Goal: Information Seeking & Learning: Check status

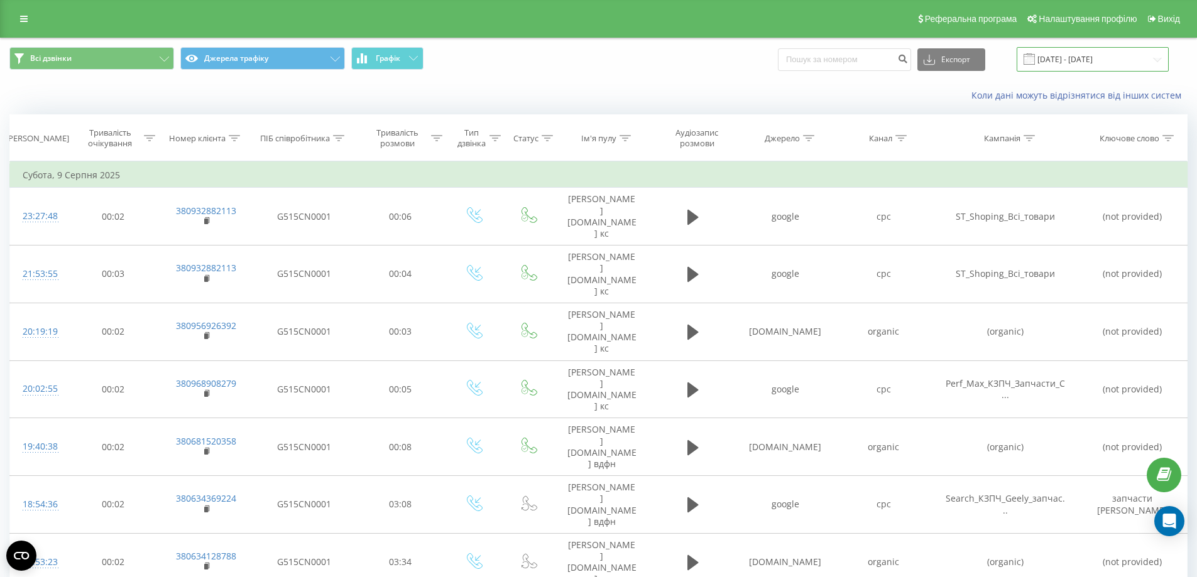
click at [1079, 58] on input "[DATE] - [DATE]" at bounding box center [1093, 59] width 152 height 25
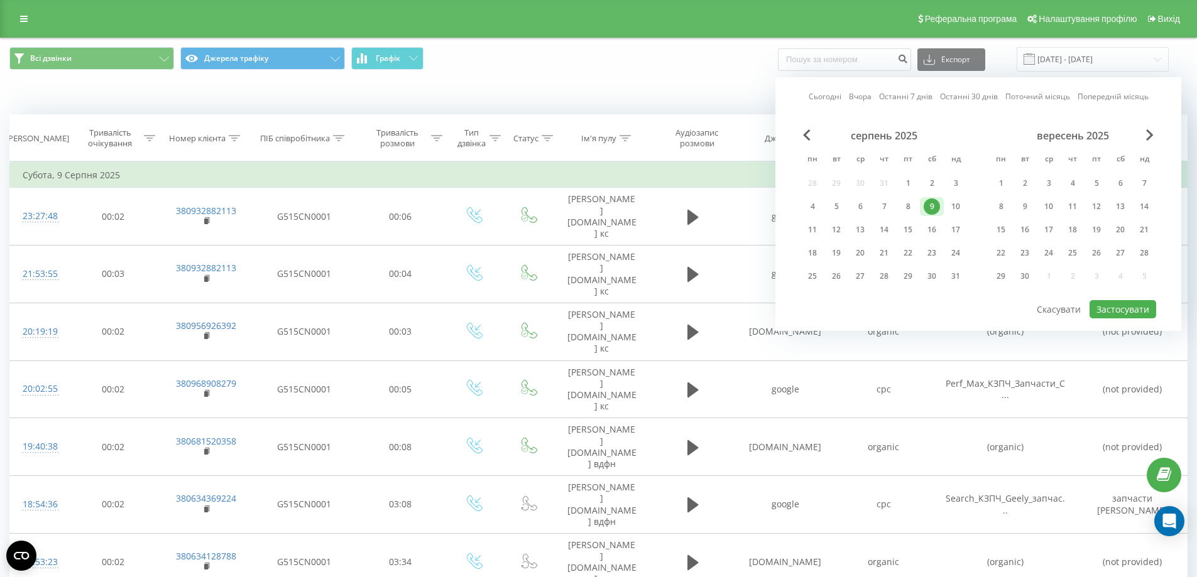
click at [829, 97] on link "Сьогодні" at bounding box center [825, 96] width 33 height 12
click at [1004, 224] on div "15" at bounding box center [1001, 230] width 16 height 16
click at [1122, 225] on div "20" at bounding box center [1120, 230] width 16 height 16
click at [1125, 310] on button "Застосувати" at bounding box center [1123, 309] width 67 height 18
type input "[DATE] - [DATE]"
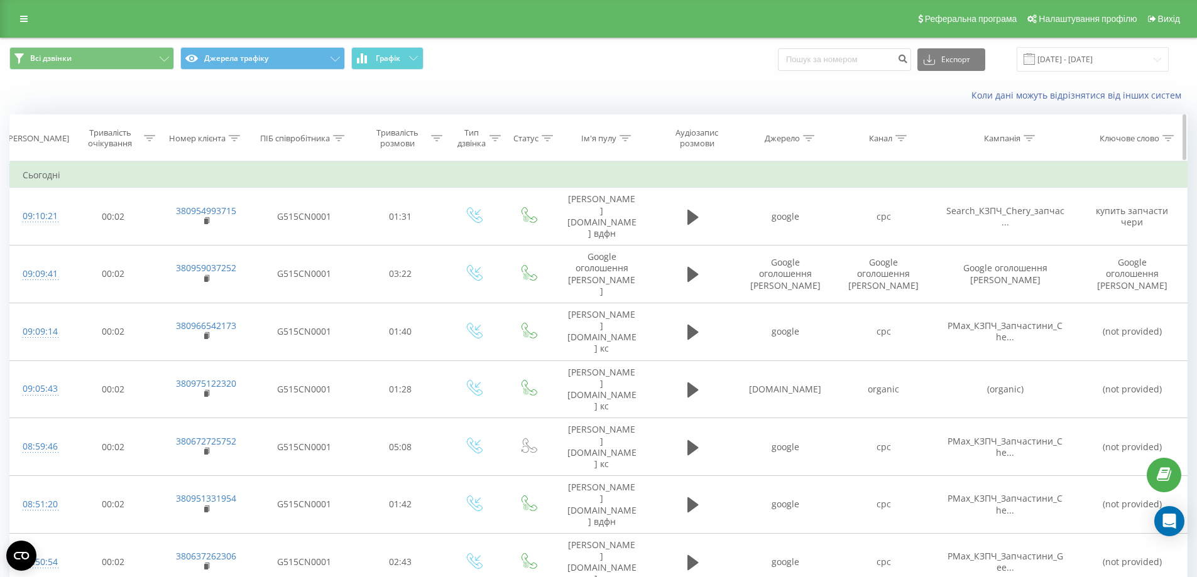
click at [232, 138] on icon at bounding box center [234, 138] width 11 height 6
click at [209, 229] on input "text" at bounding box center [206, 228] width 111 height 22
paste input "0962356845"
click button "OK" at bounding box center [232, 254] width 53 height 16
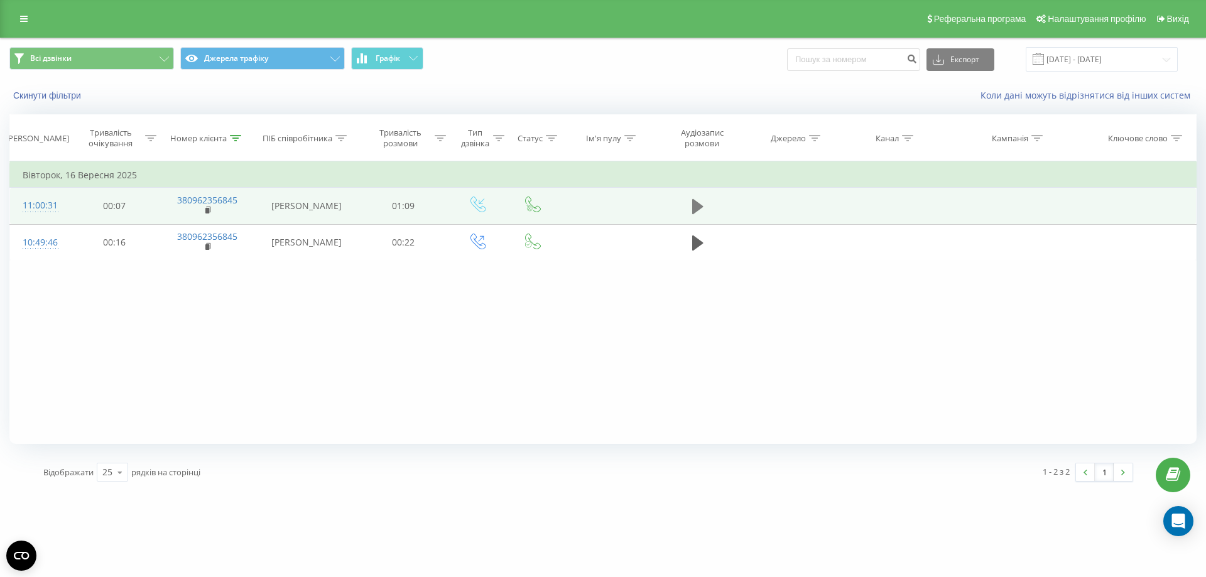
click at [694, 205] on icon at bounding box center [697, 206] width 11 height 15
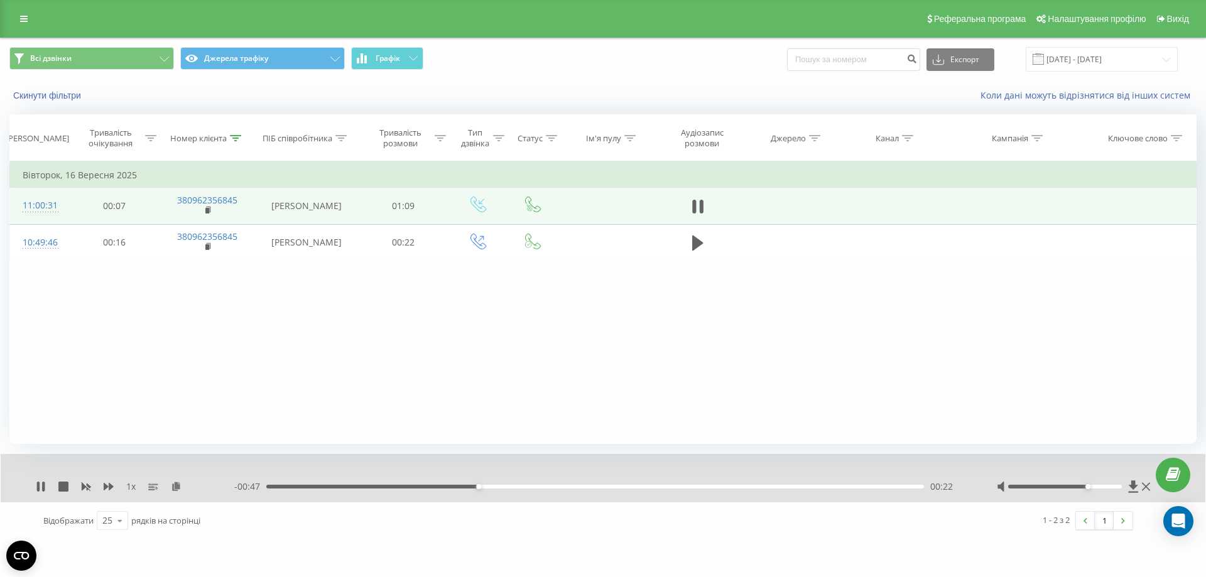
click at [1088, 488] on div at bounding box center [1066, 487] width 114 height 4
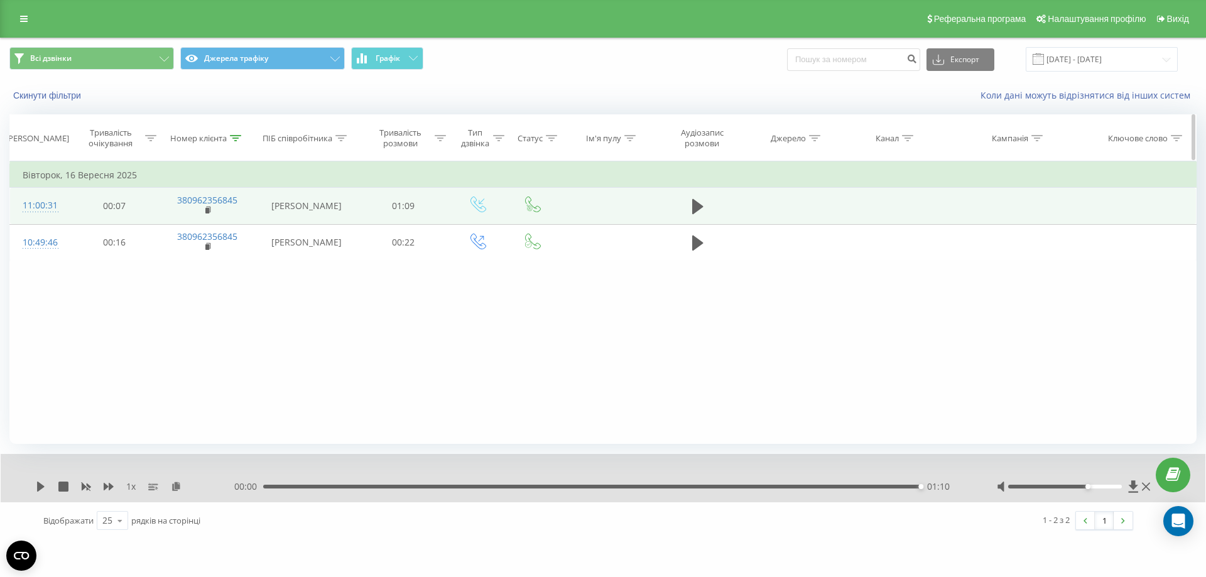
click at [232, 139] on icon at bounding box center [235, 138] width 11 height 6
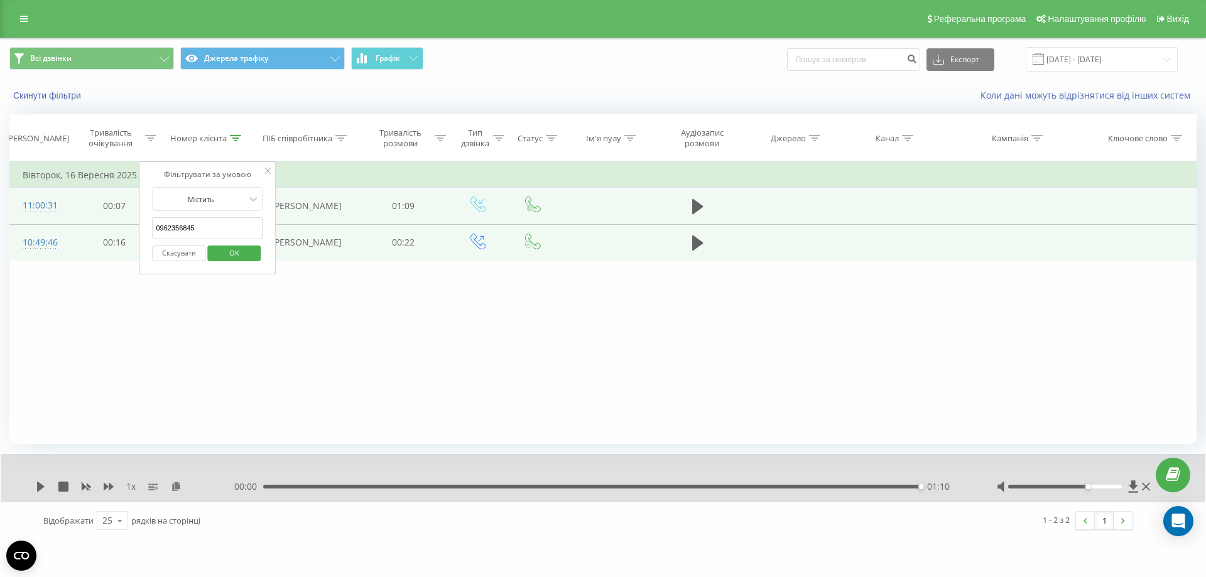
drag, startPoint x: 200, startPoint y: 228, endPoint x: 108, endPoint y: 233, distance: 92.5
click at [108, 233] on table "Фільтрувати за умовою Дорівнює Скасувати OK Фільтрувати за умовою Містить 09623…" at bounding box center [603, 211] width 1188 height 100
paste input "[PHONE_NUMBER]"
click button "OK" at bounding box center [233, 254] width 53 height 16
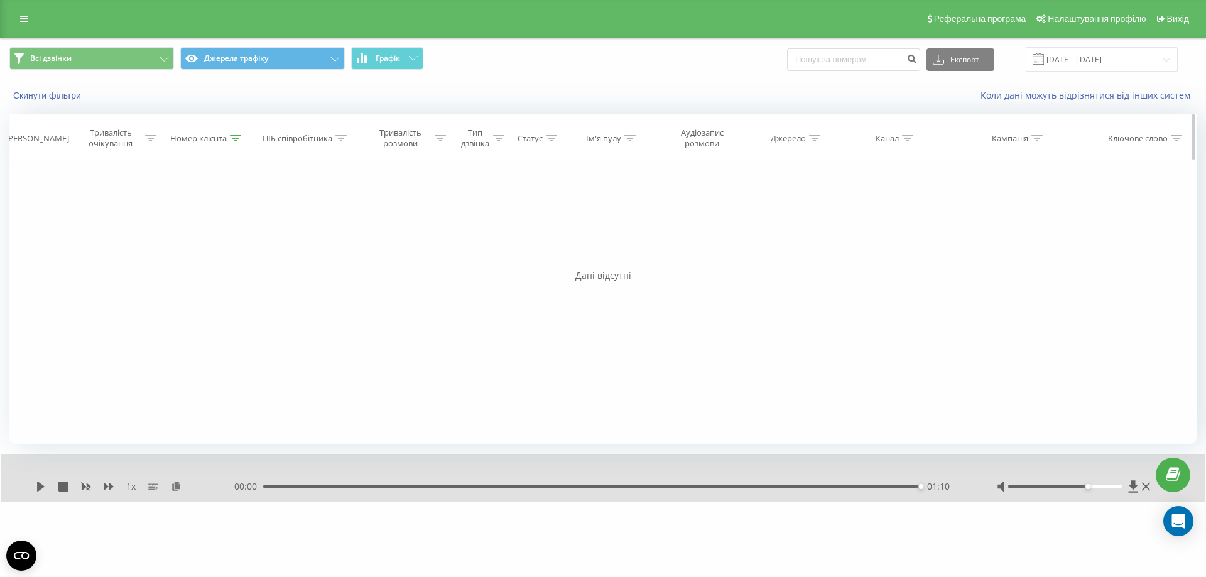
click at [238, 138] on icon at bounding box center [235, 138] width 11 height 6
click at [155, 231] on input "[PHONE_NUMBER]" at bounding box center [208, 228] width 111 height 22
click button "OK" at bounding box center [233, 254] width 53 height 16
click at [235, 138] on icon at bounding box center [235, 138] width 11 height 6
click at [156, 232] on input "80676724779" at bounding box center [208, 228] width 111 height 22
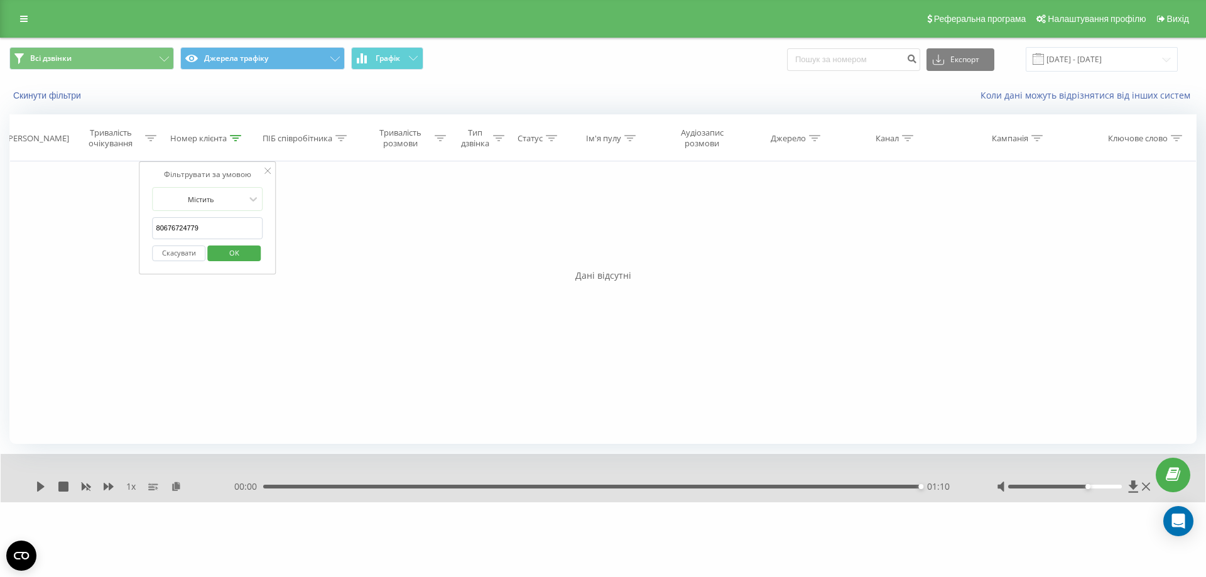
type input "0676724779"
click button "OK" at bounding box center [233, 254] width 53 height 16
